Goal: Task Accomplishment & Management: Use online tool/utility

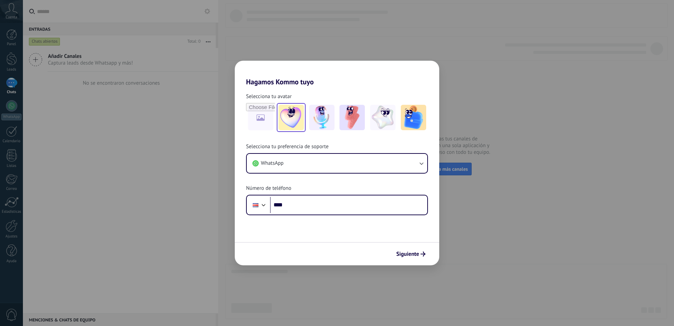
click at [298, 114] on img at bounding box center [290, 117] width 25 height 25
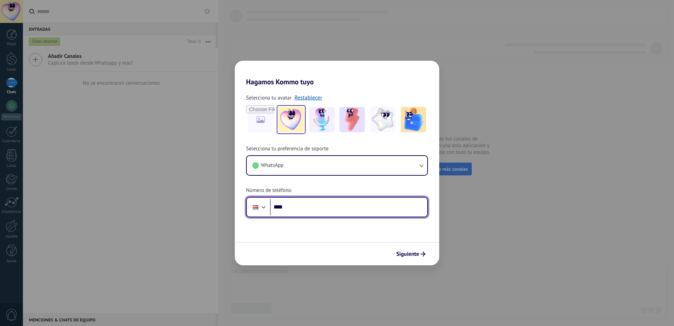
click at [302, 210] on input "****" at bounding box center [348, 207] width 157 height 16
type input "**********"
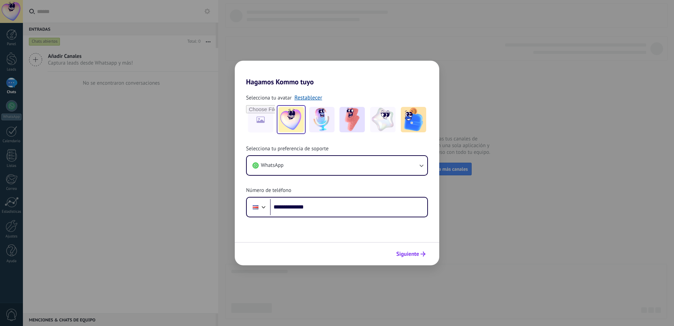
click at [399, 256] on span "Siguiente" at bounding box center [407, 253] width 23 height 5
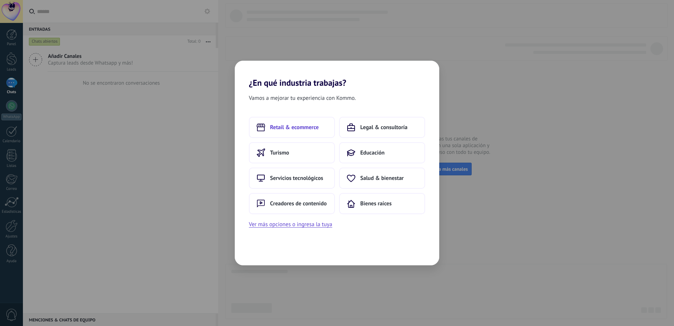
click at [293, 128] on span "Retail & ecommerce" at bounding box center [294, 127] width 49 height 7
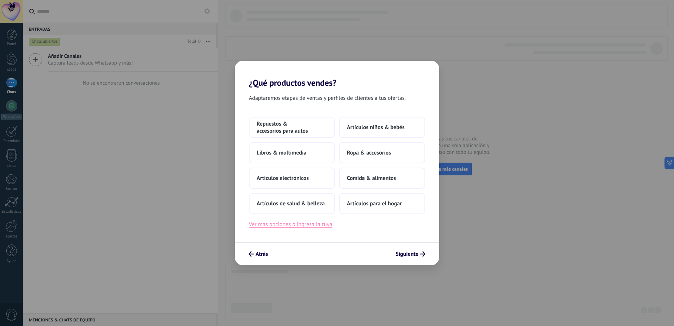
click at [283, 224] on button "Ver más opciones o ingresa la tuya" at bounding box center [290, 224] width 83 height 9
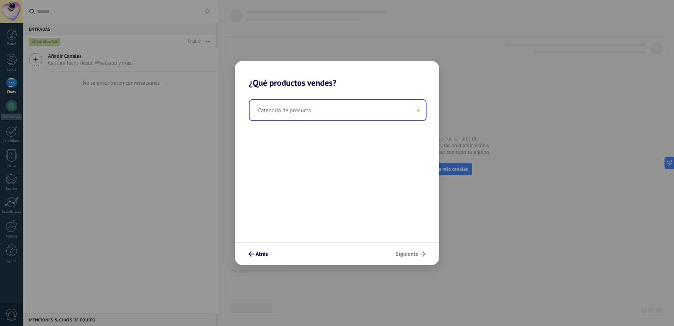
click at [284, 106] on input "text" at bounding box center [338, 110] width 176 height 20
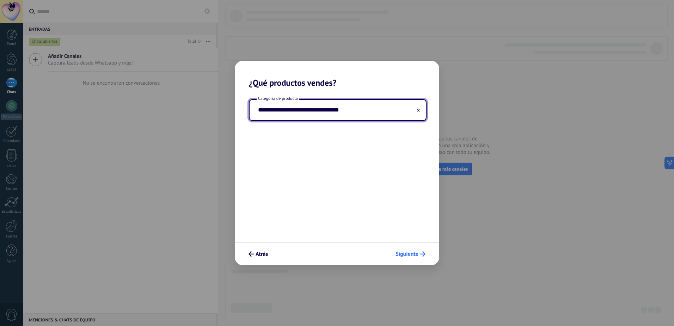
type input "**********"
click at [413, 252] on span "Siguiente" at bounding box center [407, 253] width 23 height 5
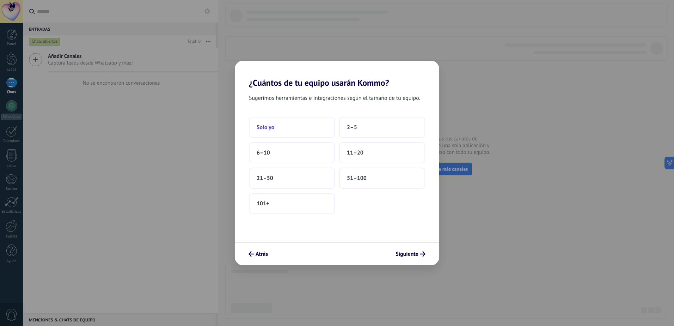
click at [286, 120] on button "Solo yo" at bounding box center [292, 127] width 86 height 21
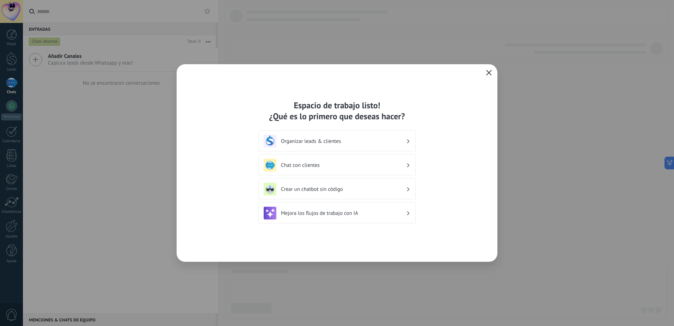
click at [327, 171] on div "Chat con clientes" at bounding box center [337, 165] width 147 height 13
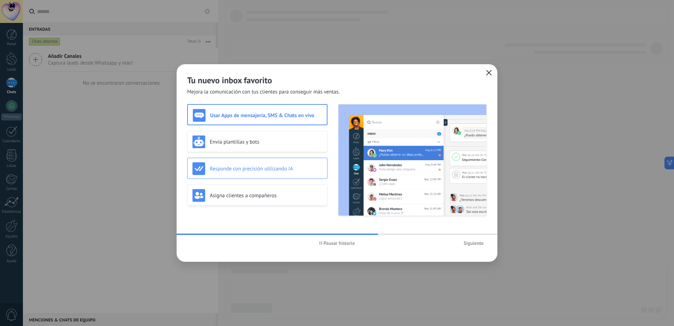
click at [275, 175] on div "Responde con precisión utilizando IA" at bounding box center [257, 168] width 140 height 21
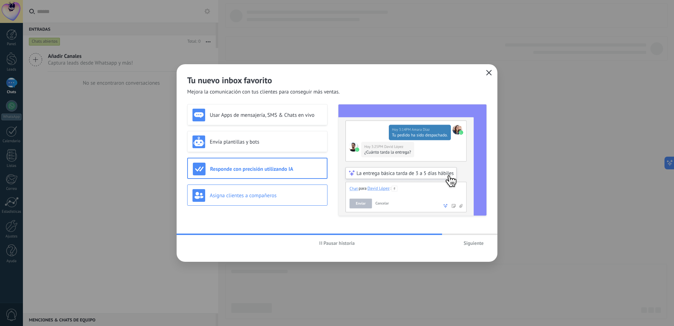
click at [271, 197] on h3 "Asigna clientes a compañeros" at bounding box center [266, 195] width 112 height 7
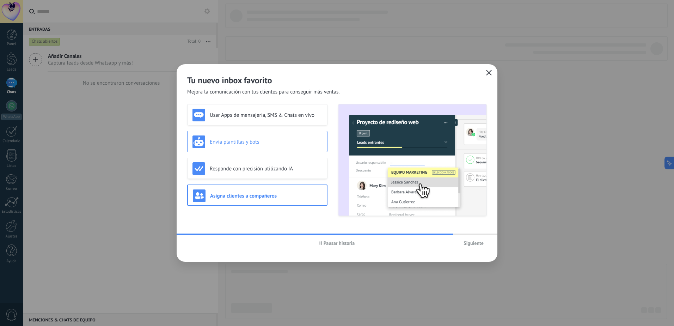
click at [252, 147] on div "Envía plantillas y bots" at bounding box center [257, 141] width 130 height 13
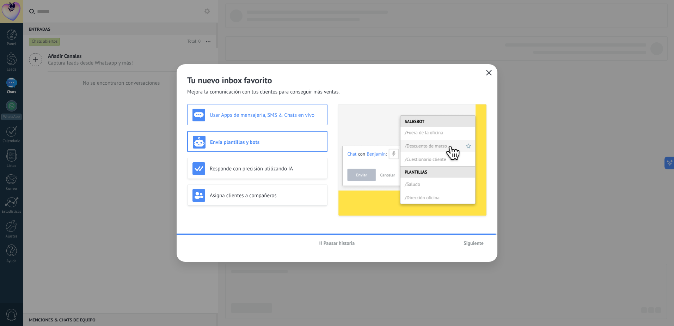
click at [251, 118] on div "Usar Apps de mensajería, SMS & Chats en vivo" at bounding box center [257, 115] width 130 height 13
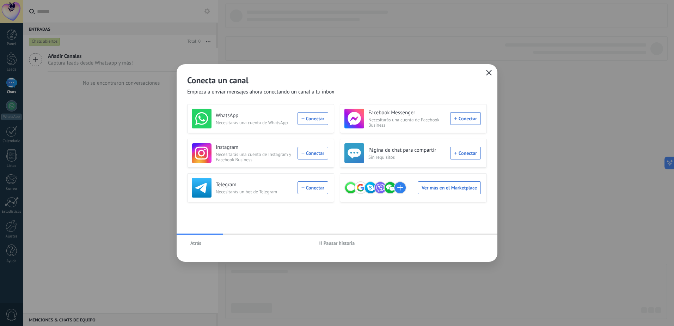
click at [201, 240] on button "Atrás" at bounding box center [195, 243] width 17 height 11
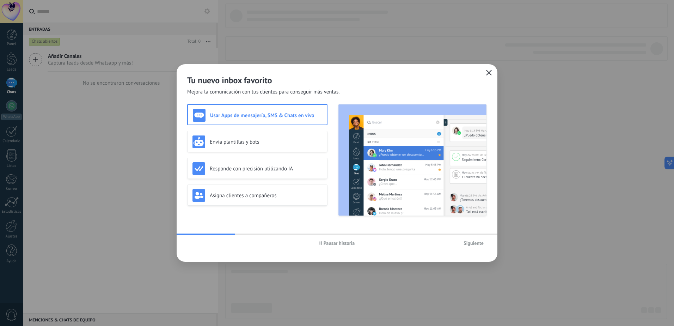
click at [472, 243] on span "Siguiente" at bounding box center [474, 242] width 20 height 5
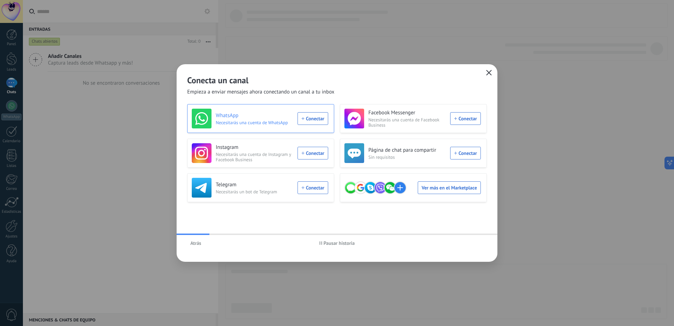
click at [327, 118] on div "WhatsApp Necesitarás una cuenta de WhatsApp Conectar" at bounding box center [260, 119] width 136 height 20
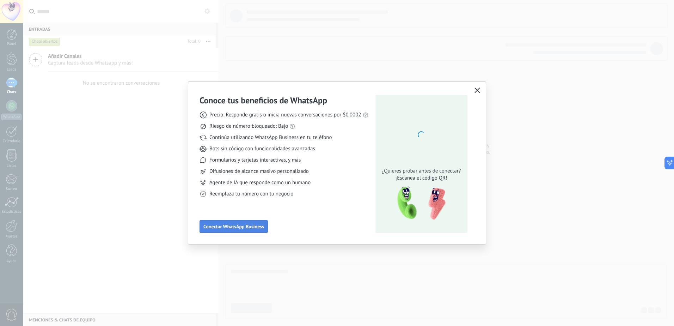
click at [237, 229] on span "Conectar WhatsApp Business" at bounding box center [233, 226] width 61 height 5
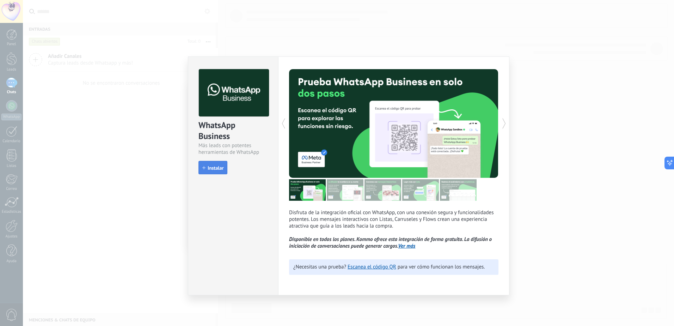
click at [210, 170] on span "Instalar" at bounding box center [216, 167] width 16 height 5
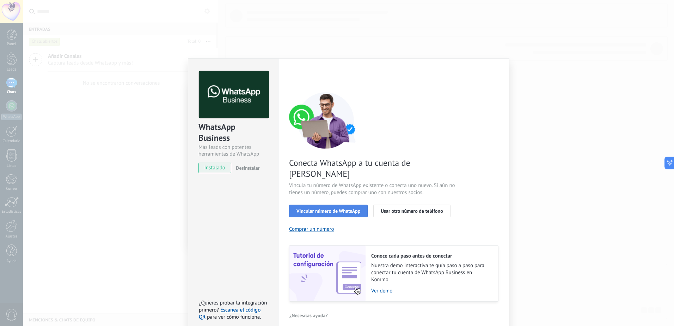
click at [339, 204] on button "Vincular número de WhatsApp" at bounding box center [328, 210] width 79 height 13
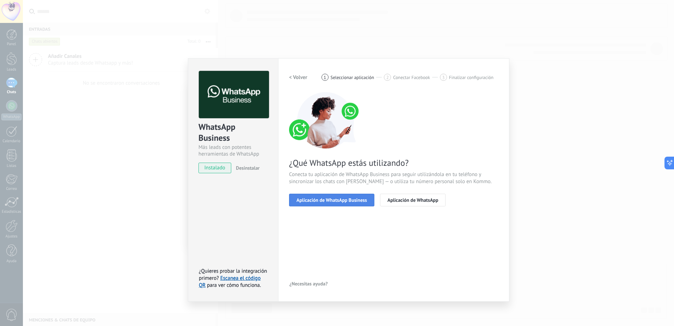
click at [336, 201] on span "Aplicación de WhatsApp Business" at bounding box center [331, 199] width 71 height 5
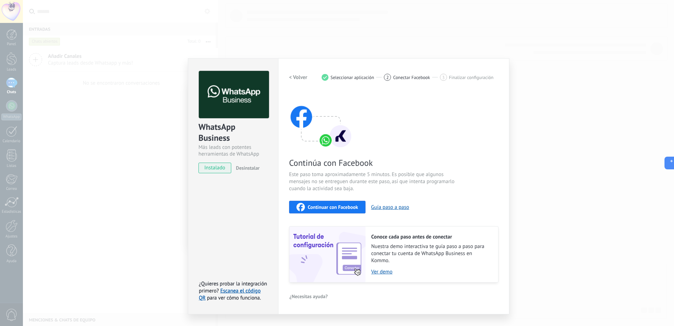
click at [323, 204] on span "Continuar con Facebook" at bounding box center [333, 206] width 50 height 5
click at [342, 74] on div "1 Seleccionar aplicación" at bounding box center [352, 77] width 63 height 7
click at [305, 75] on h2 "< Volver" at bounding box center [298, 77] width 18 height 7
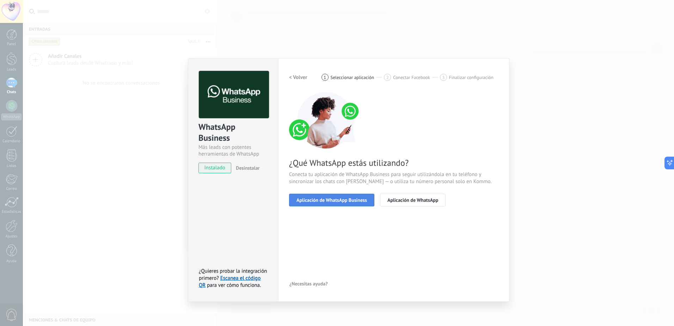
click at [326, 203] on button "Aplicación de WhatsApp Business" at bounding box center [331, 200] width 85 height 13
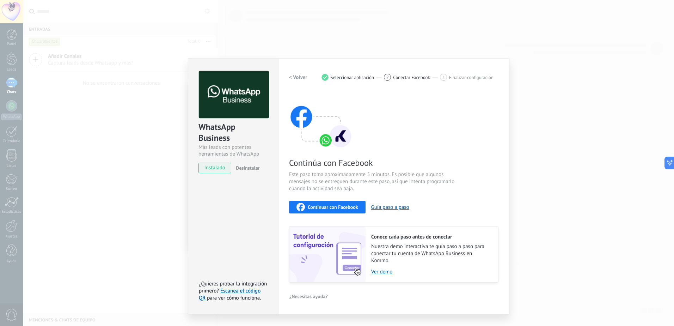
click at [328, 210] on div "Continuar con Facebook" at bounding box center [327, 207] width 62 height 8
click at [253, 291] on link "Escanea el código QR" at bounding box center [230, 294] width 62 height 14
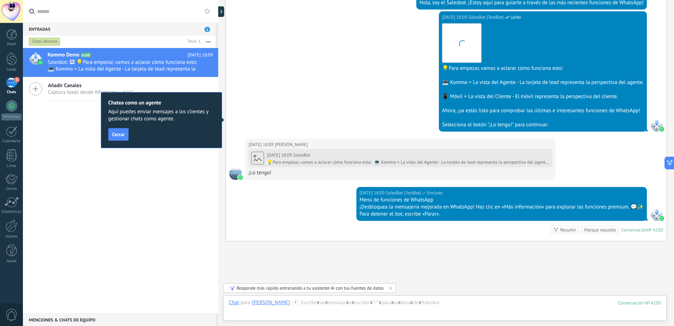
scroll to position [231, 0]
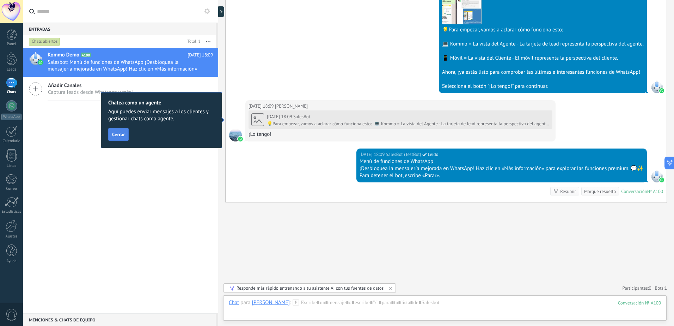
click at [109, 132] on button "Cerrar" at bounding box center [118, 134] width 20 height 13
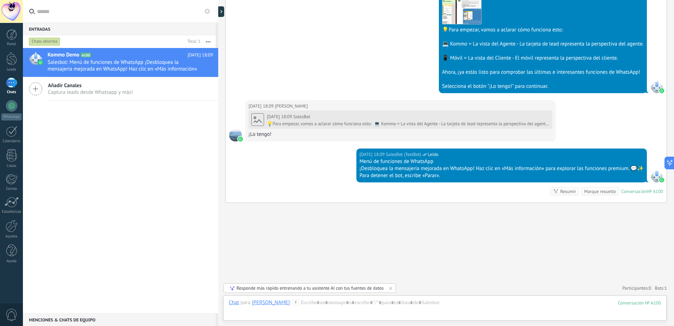
click at [89, 175] on div "Kommo Demo A100 [DATE] 18:09 Salesbot: Menú de funciones de WhatsApp ¡Desbloque…" at bounding box center [120, 180] width 195 height 265
click at [6, 106] on link "WhatsApp" at bounding box center [11, 110] width 23 height 20
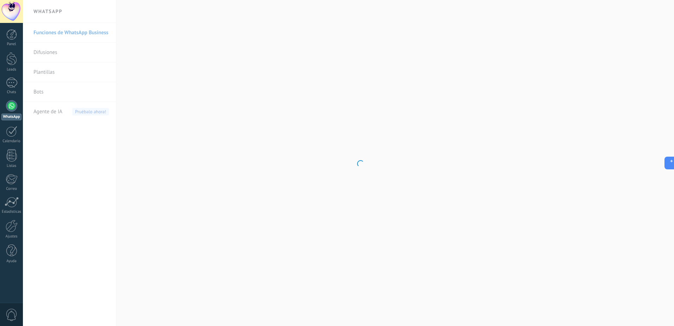
click at [61, 153] on body ".abccls-1,.abccls-2{fill-rule:evenodd}.abccls-2{fill:#fff} .abfcls-1{fill:none}…" at bounding box center [337, 163] width 674 height 326
click at [53, 114] on span "Agente de IA" at bounding box center [47, 112] width 29 height 20
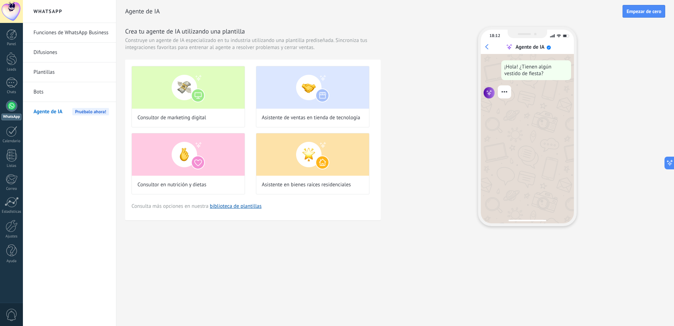
click at [44, 91] on link "Bots" at bounding box center [70, 92] width 75 height 20
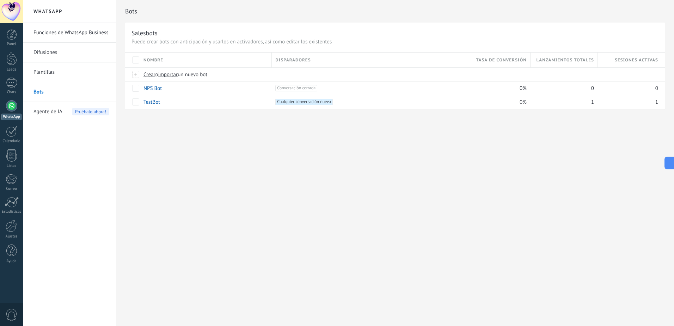
click at [53, 74] on link "Plantillas" at bounding box center [70, 72] width 75 height 20
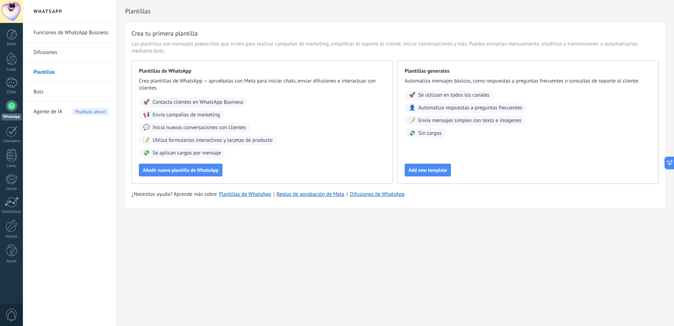
click at [12, 106] on div at bounding box center [11, 105] width 11 height 11
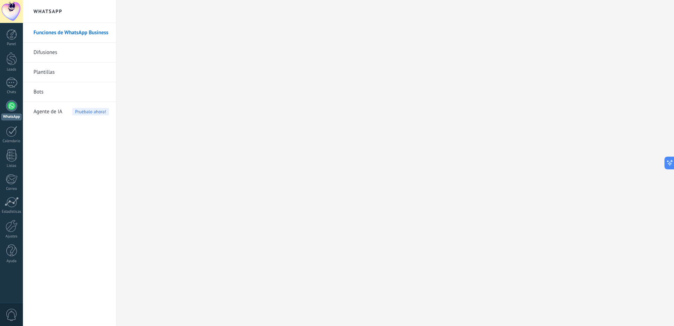
click at [71, 30] on link "Funciones de WhatsApp Business" at bounding box center [70, 33] width 75 height 20
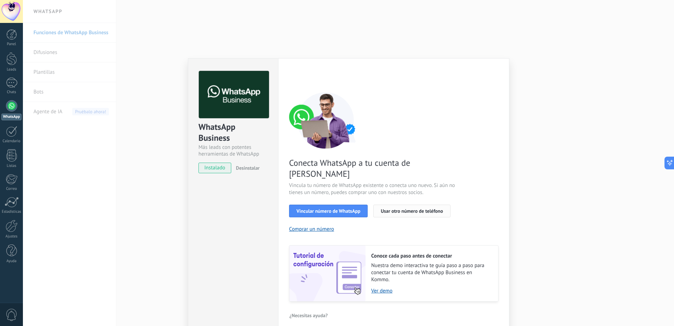
click at [392, 208] on span "Usar otro número de teléfono" at bounding box center [412, 210] width 62 height 5
click at [329, 208] on span "Vincular número de WhatsApp" at bounding box center [328, 210] width 64 height 5
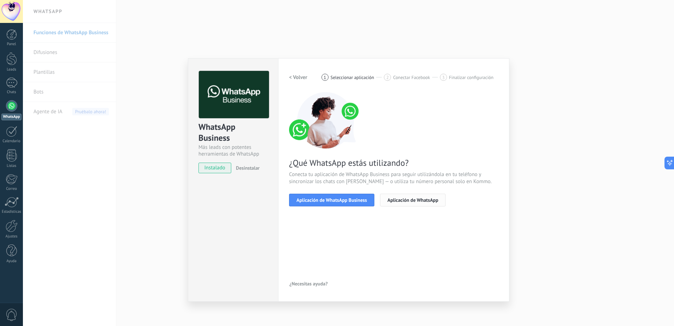
click at [406, 200] on span "Aplicación de WhatsApp" at bounding box center [412, 199] width 51 height 5
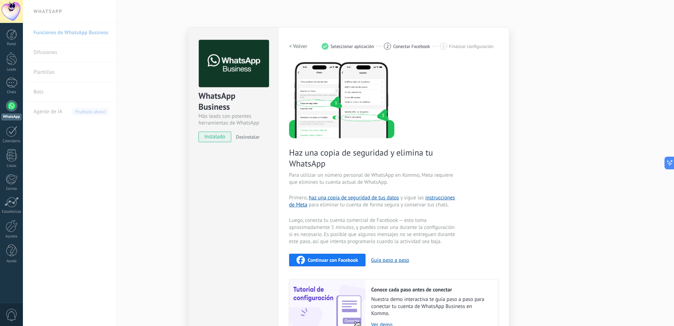
scroll to position [35, 0]
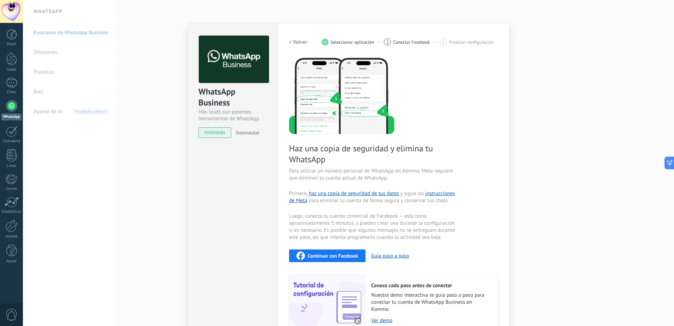
click at [300, 44] on h2 "< Volver" at bounding box center [298, 42] width 18 height 7
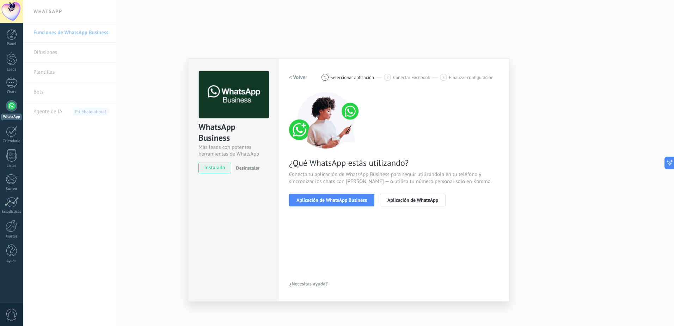
click at [570, 207] on div "WhatsApp Business Más leads con potentes herramientas de WhatsApp instalado Des…" at bounding box center [348, 163] width 651 height 326
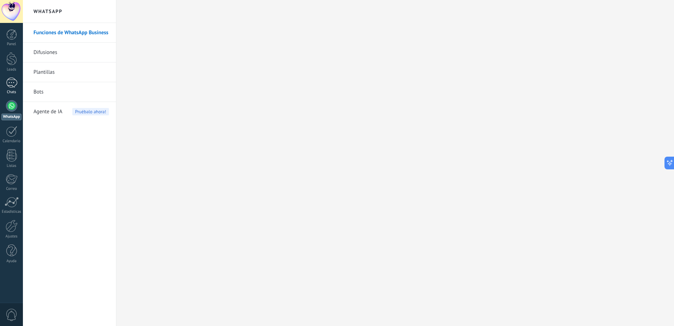
click at [11, 85] on div "1" at bounding box center [11, 83] width 11 height 10
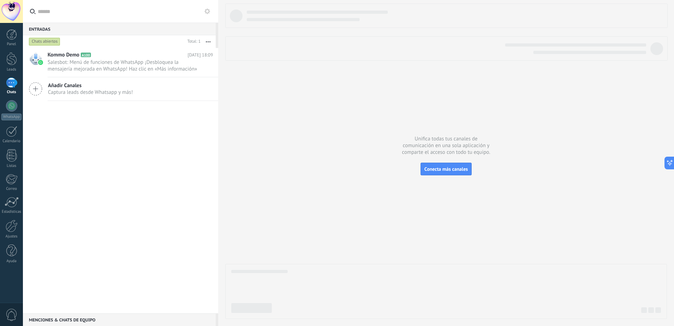
click at [107, 93] on span "Captura leads desde Whatsapp y más!" at bounding box center [90, 92] width 85 height 7
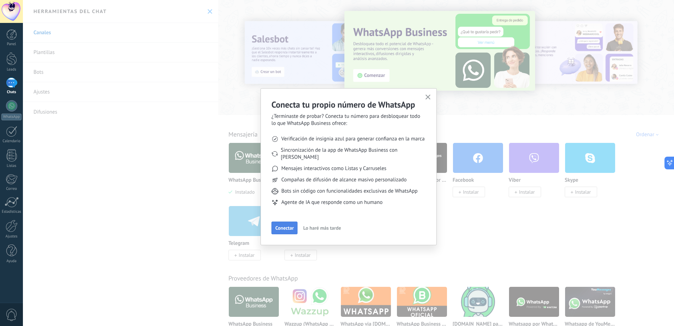
click at [288, 225] on span "Conectar" at bounding box center [284, 227] width 18 height 5
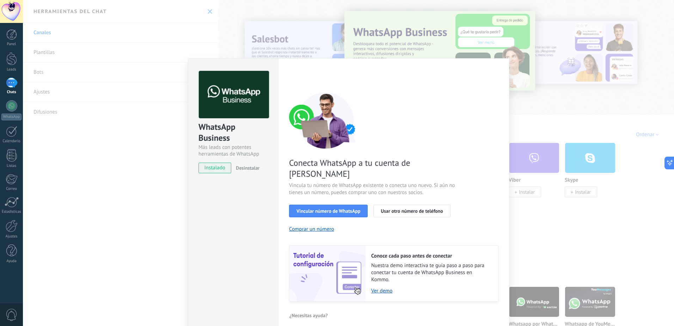
click at [652, 197] on div "WhatsApp Business Más leads con potentes herramientas de WhatsApp instalado Des…" at bounding box center [348, 163] width 651 height 326
